Goal: Navigation & Orientation: Find specific page/section

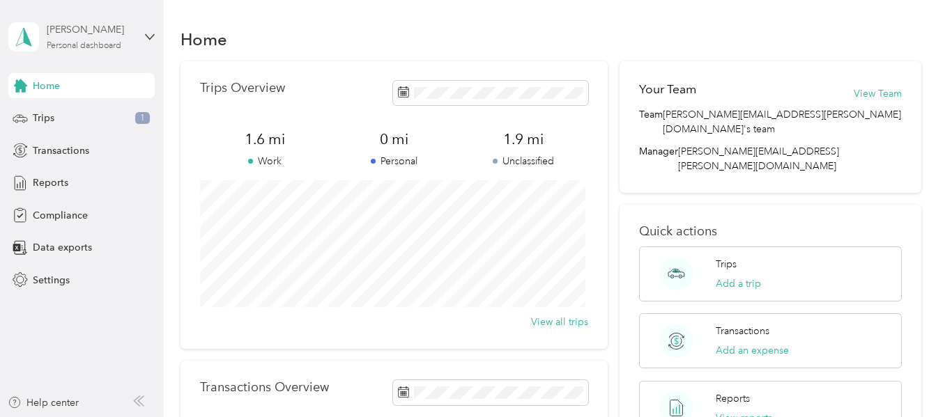
click at [100, 34] on div "[PERSON_NAME]" at bounding box center [90, 29] width 87 height 15
click at [106, 208] on div "Compliance" at bounding box center [81, 215] width 146 height 25
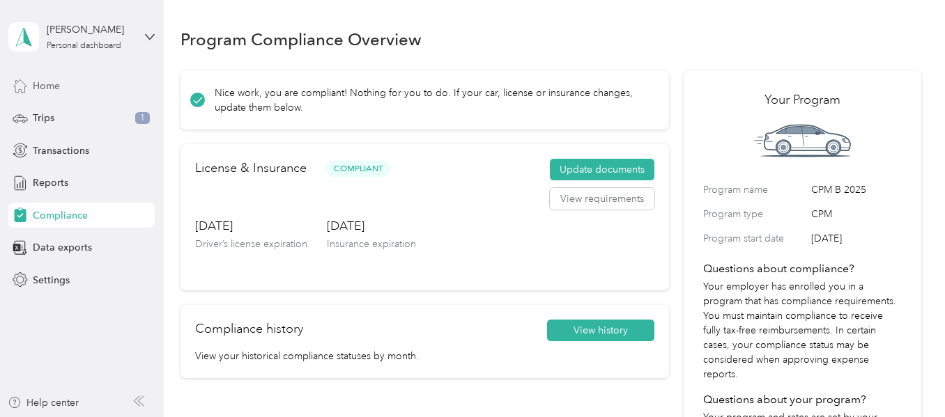
click at [55, 79] on span "Home" at bounding box center [46, 86] width 27 height 15
